Goal: Use online tool/utility: Utilize a website feature to perform a specific function

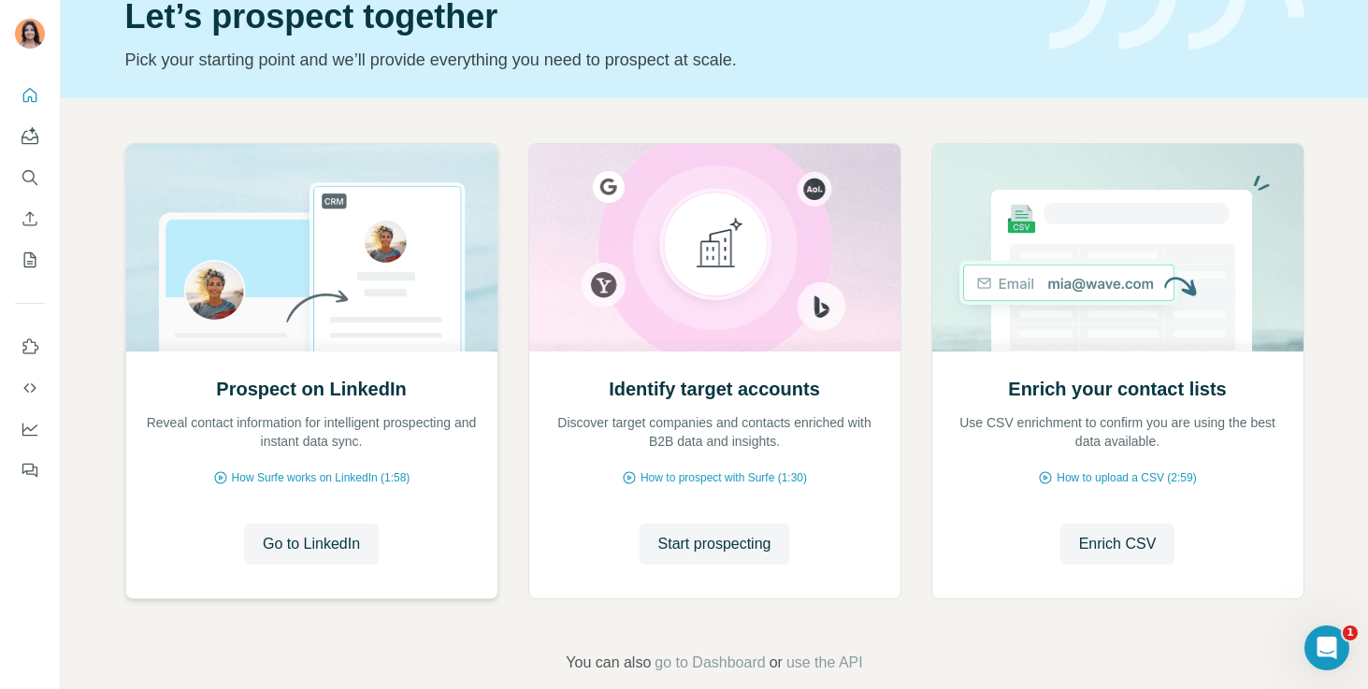
scroll to position [119, 0]
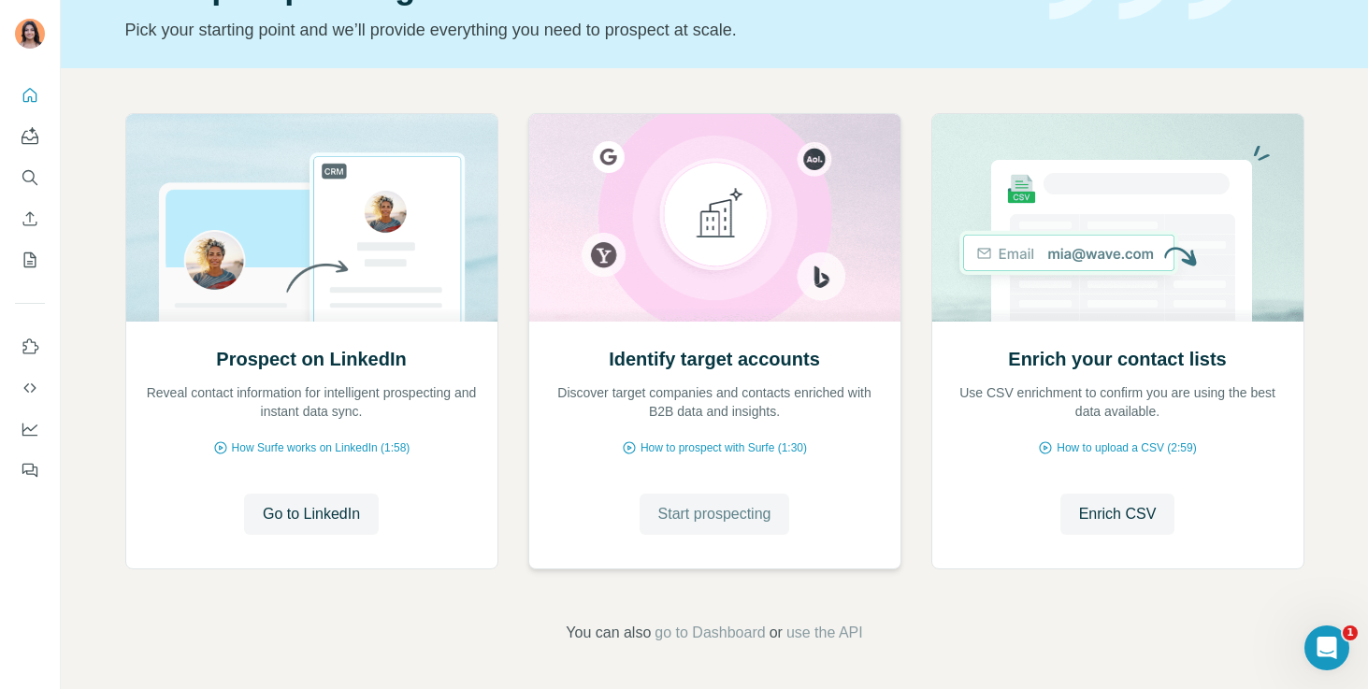
click at [658, 503] on span "Start prospecting" at bounding box center [714, 514] width 113 height 22
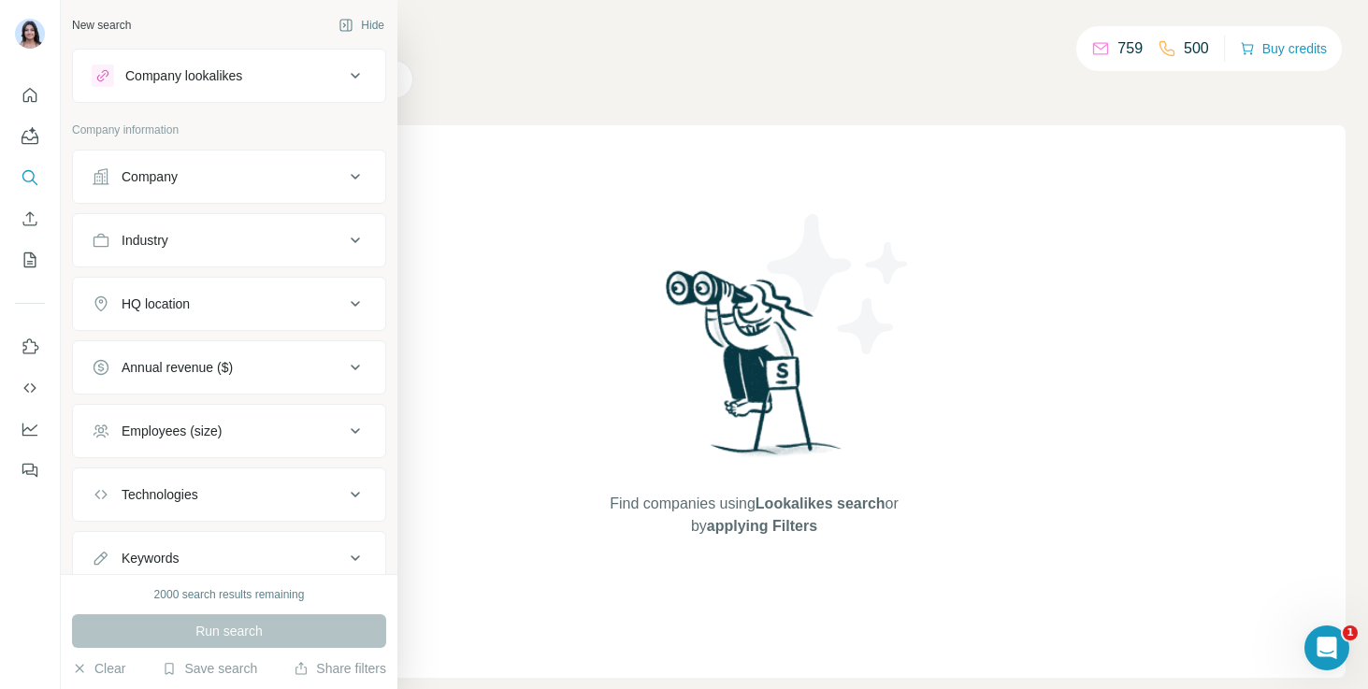
click at [205, 175] on div "Company" at bounding box center [218, 176] width 252 height 19
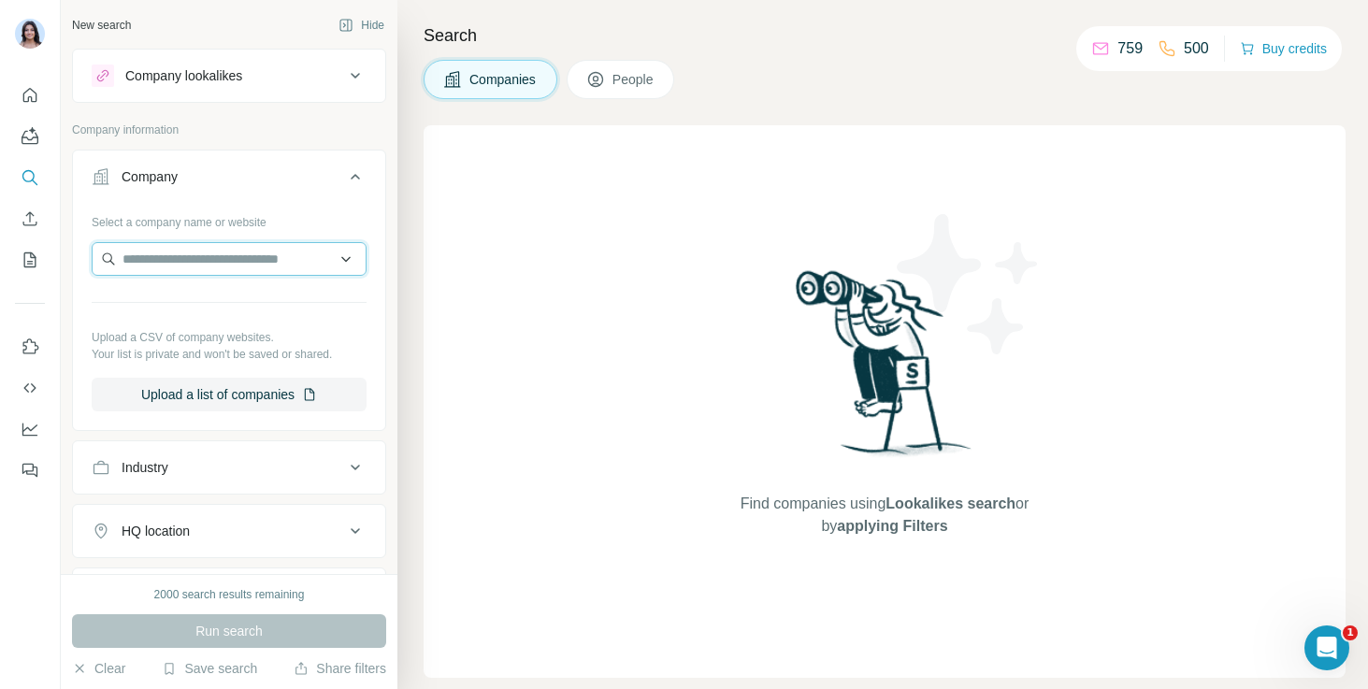
click at [206, 245] on input "text" at bounding box center [229, 259] width 275 height 34
type input "*********"
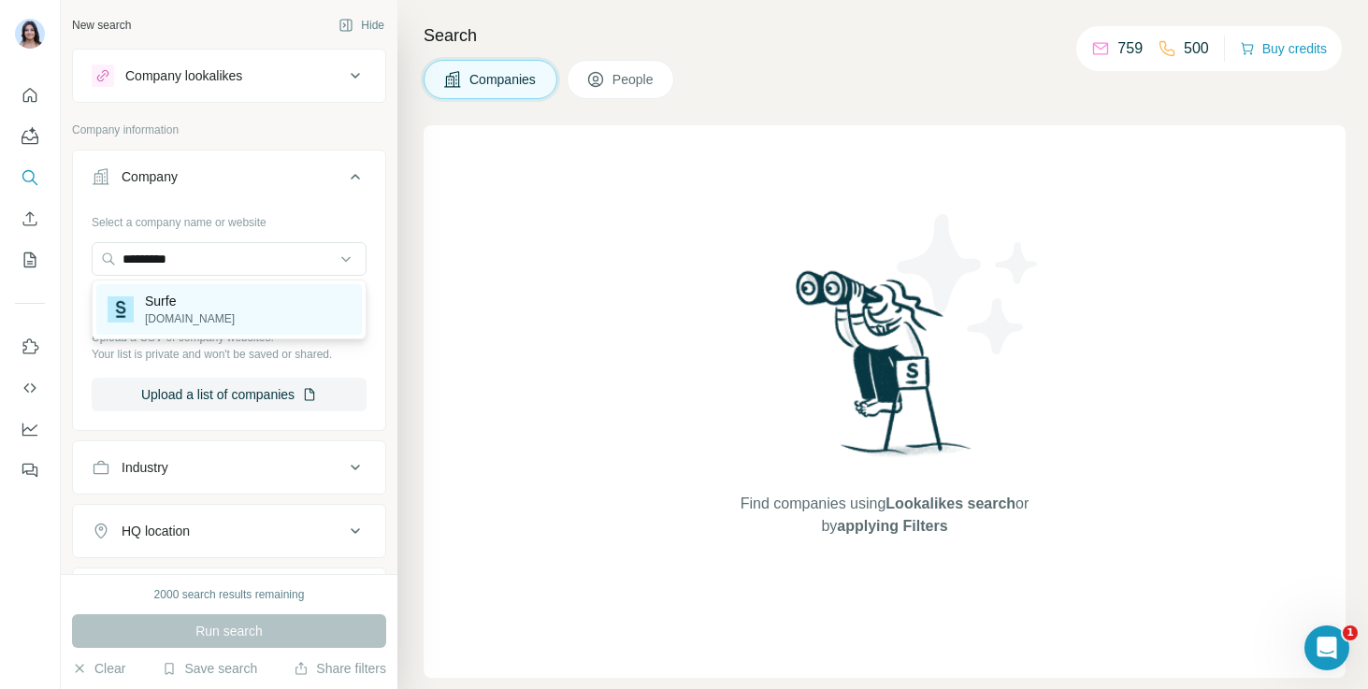
click at [191, 314] on p "surfe.com" at bounding box center [190, 318] width 90 height 17
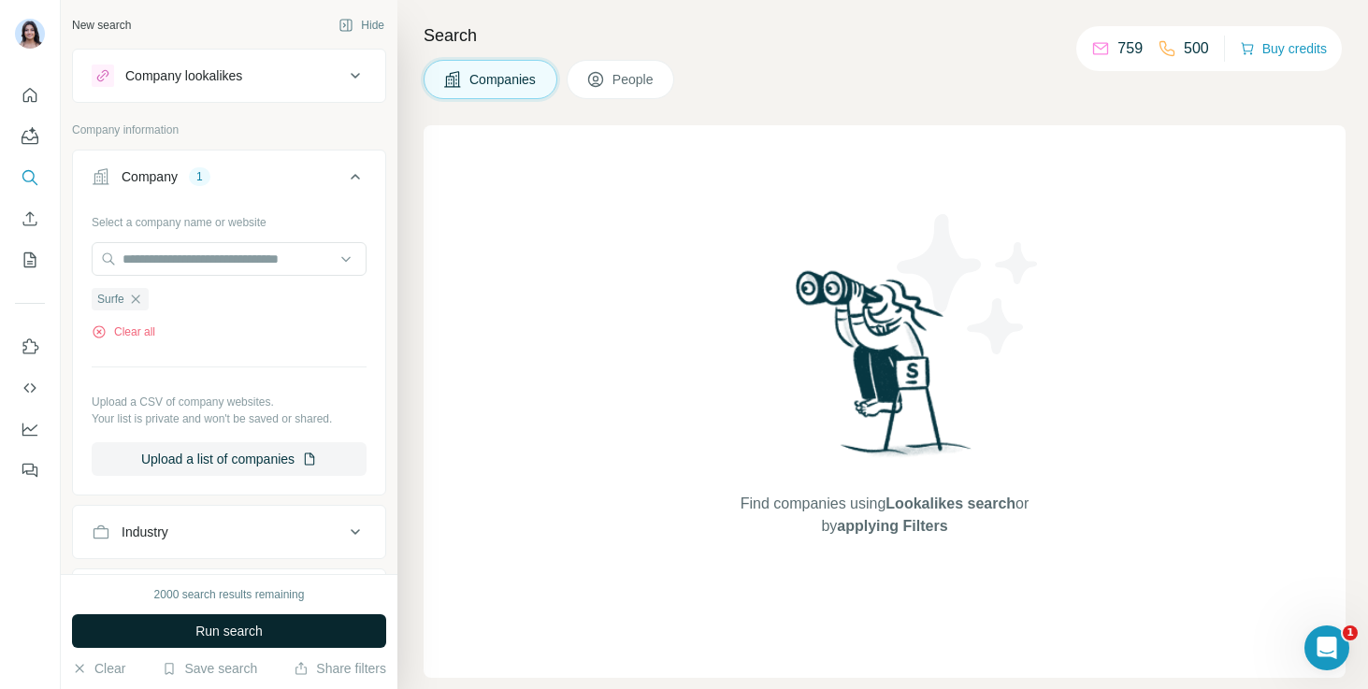
click at [237, 627] on span "Run search" at bounding box center [228, 631] width 67 height 19
